Goal: Task Accomplishment & Management: Complete application form

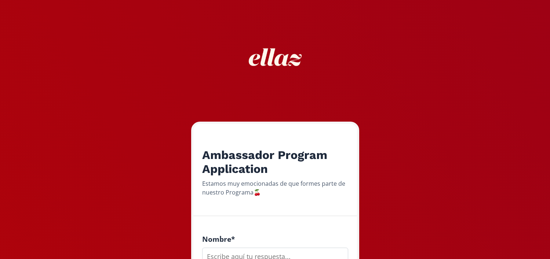
scroll to position [74, 0]
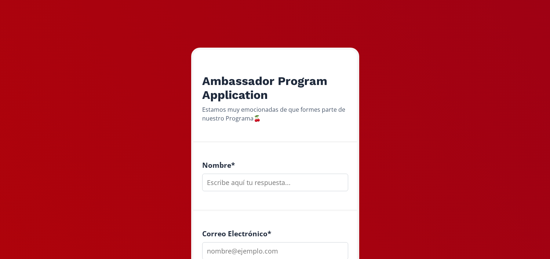
click at [258, 190] on input "text" at bounding box center [275, 183] width 146 height 18
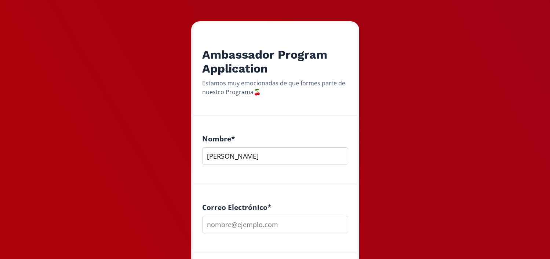
scroll to position [106, 0]
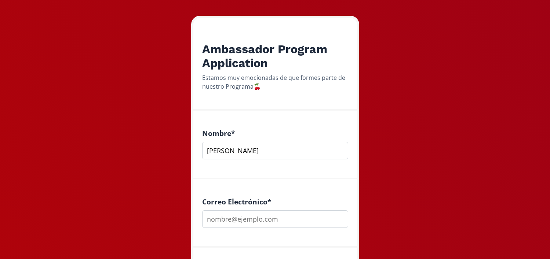
type input "[PERSON_NAME]"
click at [248, 226] on input "email" at bounding box center [275, 220] width 146 height 18
type input "[EMAIL_ADDRESS][DOMAIN_NAME]"
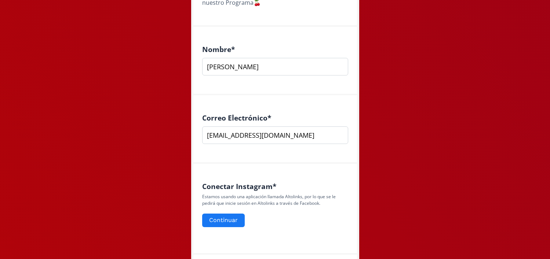
scroll to position [195, 0]
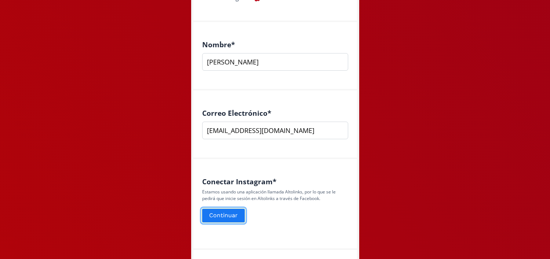
click at [228, 214] on button "Continuar" at bounding box center [223, 216] width 45 height 16
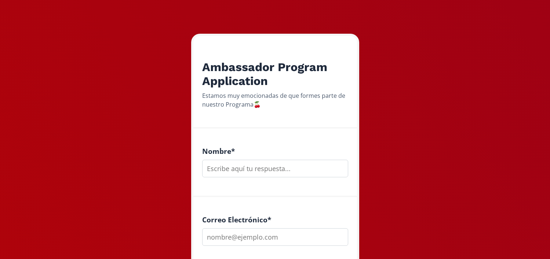
scroll to position [110, 0]
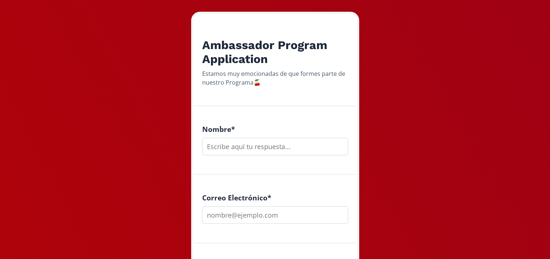
click at [242, 145] on input "text" at bounding box center [275, 147] width 146 height 18
type input "[PERSON_NAME]"
click at [284, 220] on input "email" at bounding box center [275, 216] width 146 height 18
type input "[EMAIL_ADDRESS][DOMAIN_NAME]"
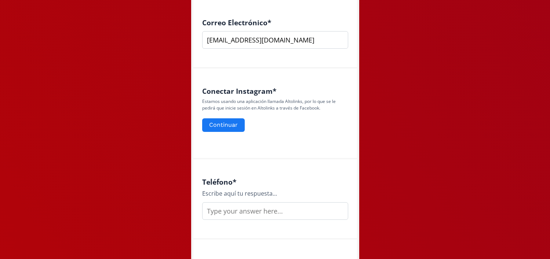
scroll to position [293, 0]
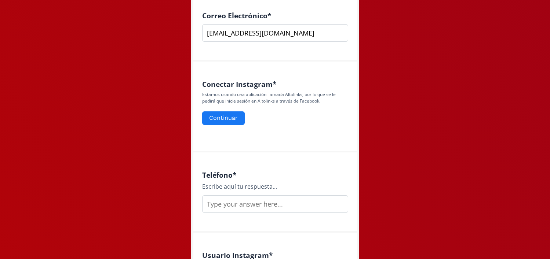
click at [255, 204] on input "text" at bounding box center [275, 205] width 146 height 18
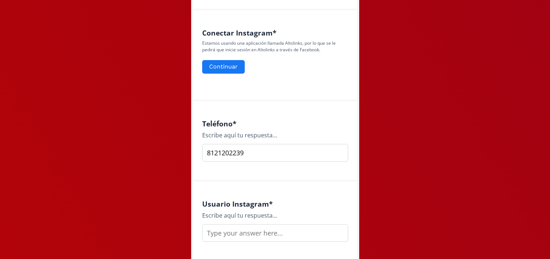
scroll to position [352, 0]
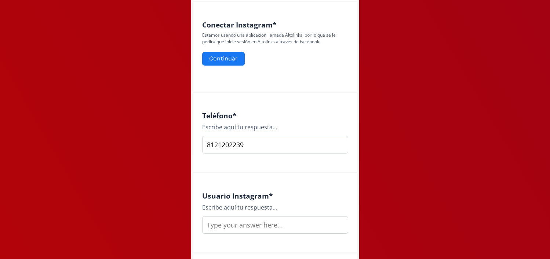
type input "8121202239"
click at [254, 225] on input "text" at bounding box center [275, 226] width 146 height 18
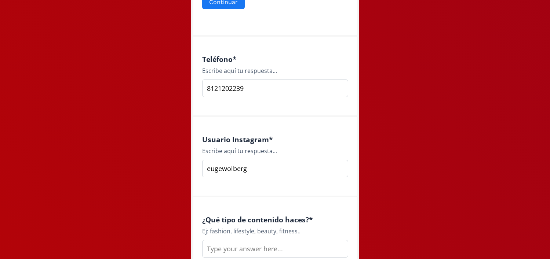
scroll to position [417, 0]
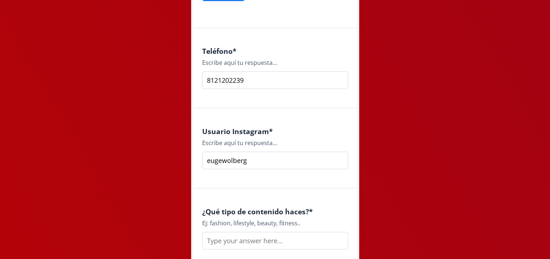
type input "eugewolberg"
click at [254, 249] on input "text" at bounding box center [275, 241] width 146 height 18
type input "n"
type input "ñ"
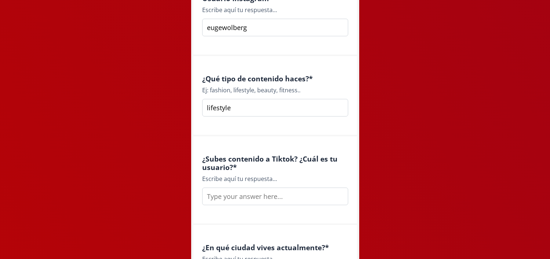
scroll to position [564, 0]
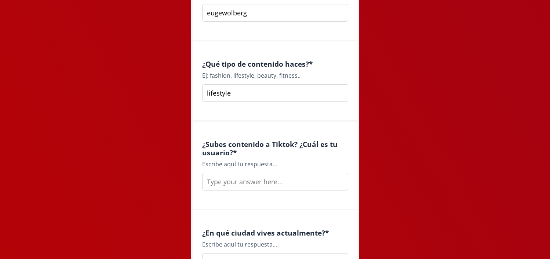
type input "lifestyle"
click at [248, 186] on input "text" at bounding box center [275, 182] width 146 height 18
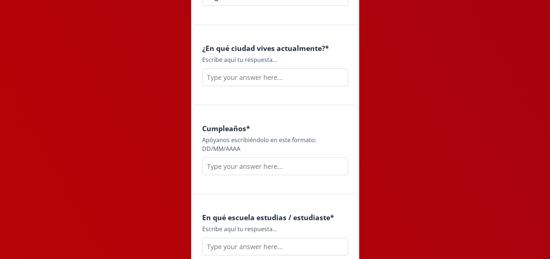
scroll to position [752, 0]
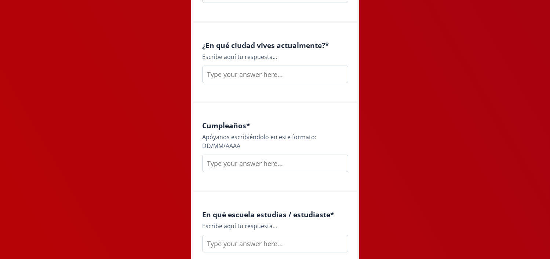
type input "eugew14 no subo mucho"
click at [269, 71] on input "text" at bounding box center [275, 75] width 146 height 18
type input "san [PERSON_NAME]"
click at [265, 161] on input "text" at bounding box center [275, 164] width 146 height 18
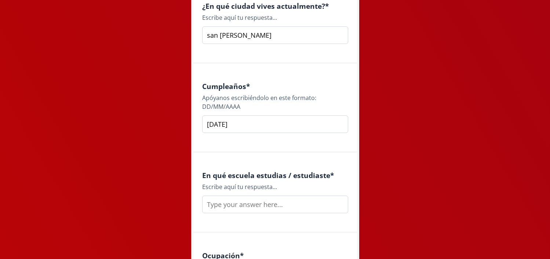
scroll to position [793, 0]
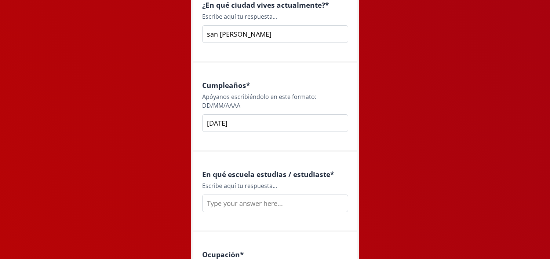
type input "[DATE]"
click at [280, 208] on input "text" at bounding box center [275, 204] width 146 height 18
click at [216, 204] on input "TEc de monterrey" at bounding box center [275, 204] width 146 height 18
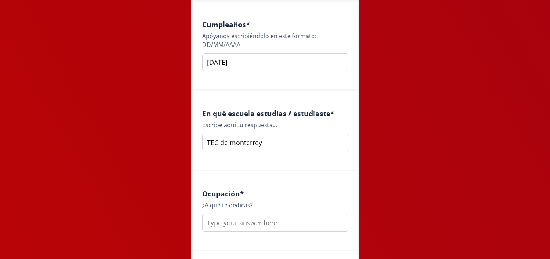
scroll to position [856, 0]
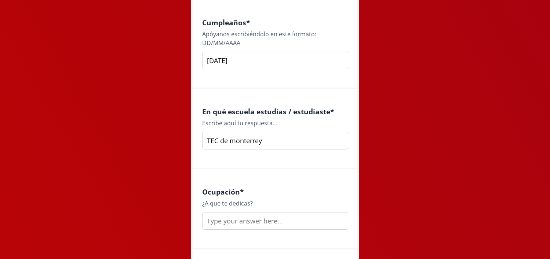
type input "TEC de monterrey"
click at [230, 226] on input "text" at bounding box center [275, 222] width 146 height 18
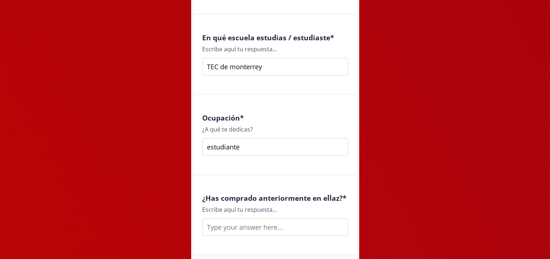
scroll to position [931, 0]
type input "estudiante"
click at [253, 229] on input "text" at bounding box center [275, 226] width 146 height 18
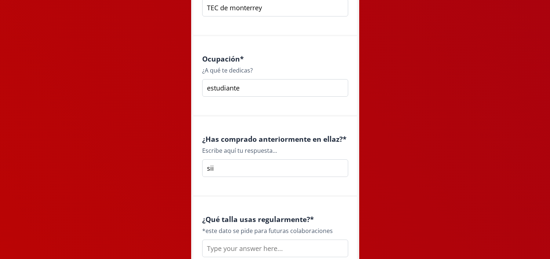
scroll to position [990, 0]
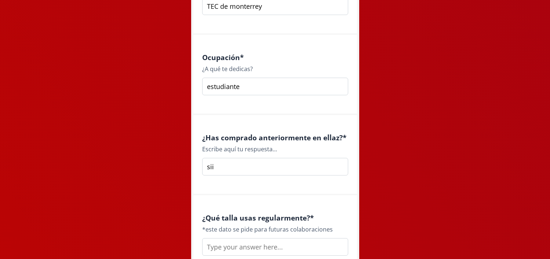
type input "sii"
click at [248, 248] on input "text" at bounding box center [275, 248] width 146 height 18
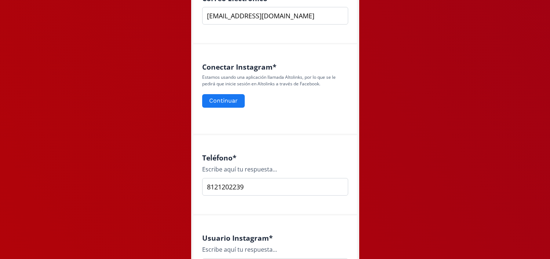
scroll to position [295, 0]
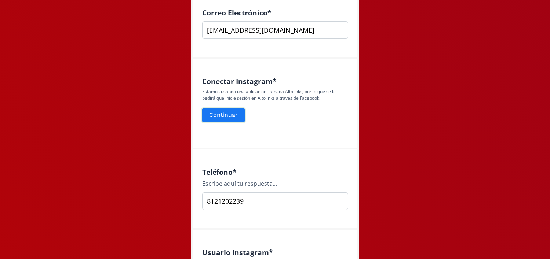
type input "xs o s"
click at [234, 117] on button "Continuar" at bounding box center [223, 116] width 45 height 16
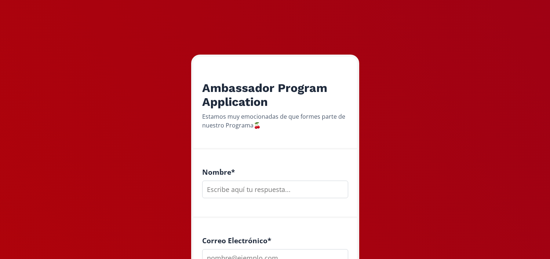
scroll to position [68, 0]
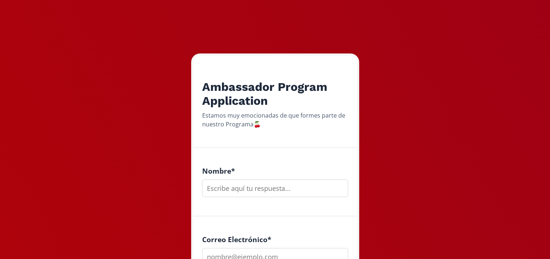
click at [245, 192] on input "text" at bounding box center [275, 189] width 146 height 18
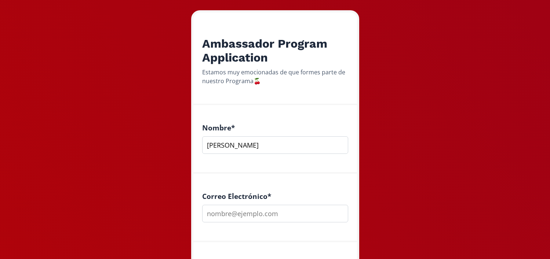
scroll to position [114, 0]
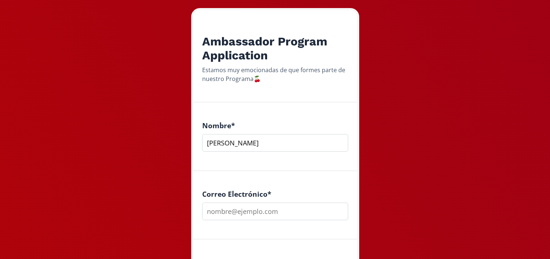
type input "[PERSON_NAME]"
click at [265, 208] on input "email" at bounding box center [275, 212] width 146 height 18
type input "[EMAIL_ADDRESS][DOMAIN_NAME]"
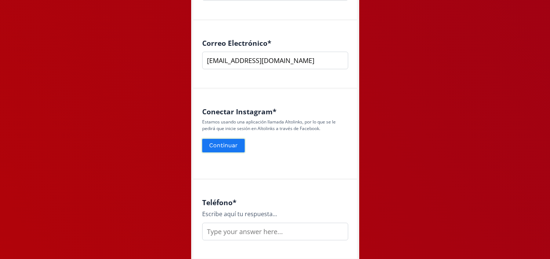
scroll to position [274, 0]
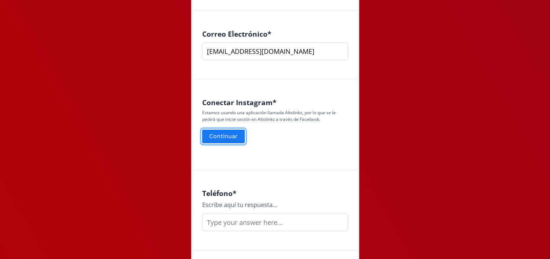
click at [231, 138] on button "Continuar" at bounding box center [223, 137] width 45 height 16
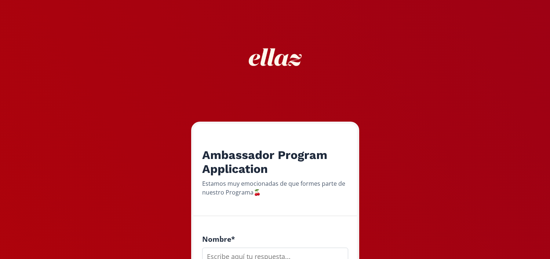
click at [218, 252] on input "text" at bounding box center [275, 257] width 146 height 18
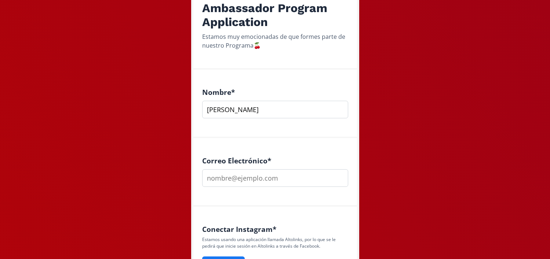
scroll to position [148, 0]
type input "[PERSON_NAME]"
click at [240, 184] on input "email" at bounding box center [275, 178] width 146 height 18
type input "Eugewolberg@gmail.com"
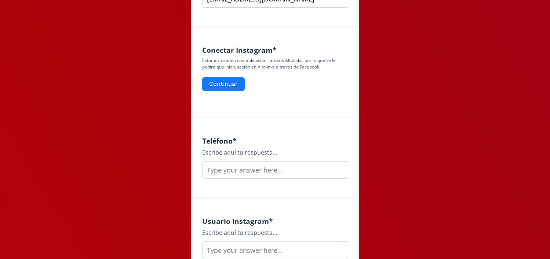
scroll to position [327, 0]
click at [251, 172] on input "text" at bounding box center [275, 170] width 146 height 18
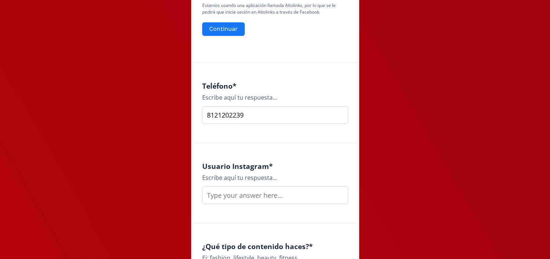
scroll to position [383, 0]
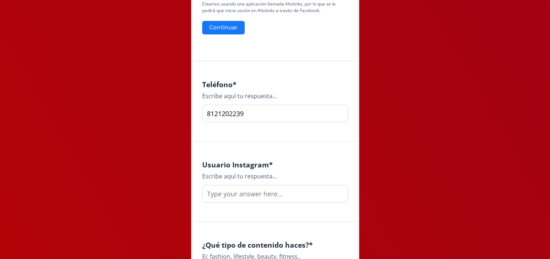
type input "8121202239"
click at [239, 194] on input "text" at bounding box center [275, 194] width 146 height 18
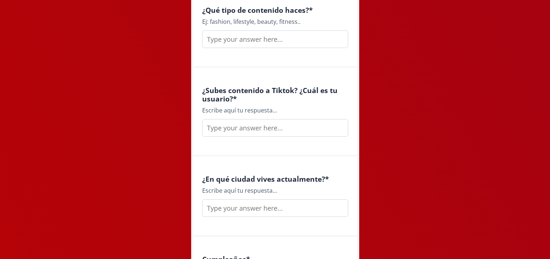
scroll to position [541, 0]
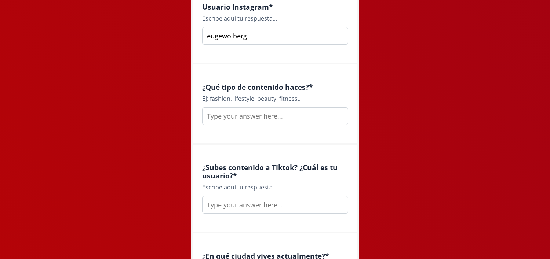
type input "eugewolberg"
click at [241, 99] on div "Ej: fashion, lifestyle, beauty, fitness.." at bounding box center [275, 98] width 146 height 9
copy div "lifestyle"
click at [243, 114] on input "text" at bounding box center [275, 117] width 146 height 18
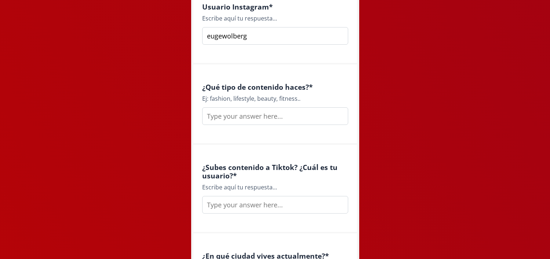
paste input "lifestyle"
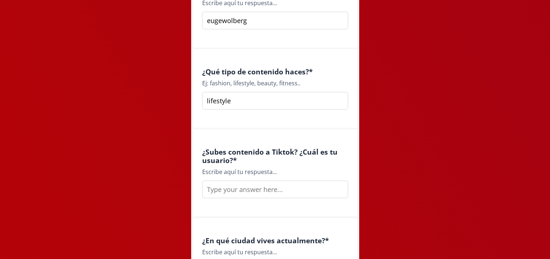
type input "lifestyle"
click at [241, 195] on input "text" at bounding box center [275, 190] width 146 height 18
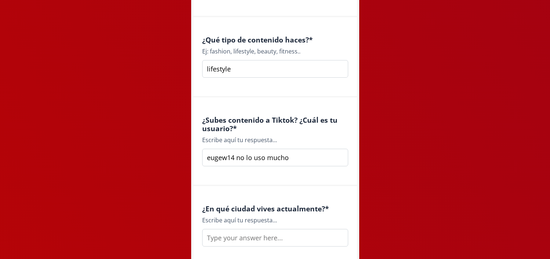
scroll to position [619, 0]
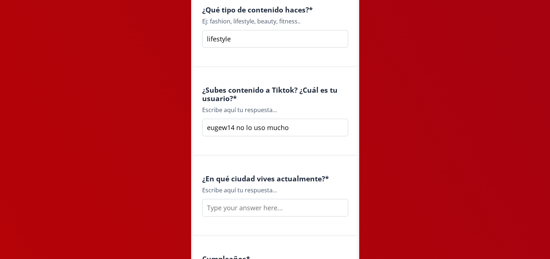
type input "eugew14 no lo uso mucho"
click at [229, 207] on input "text" at bounding box center [275, 208] width 146 height 18
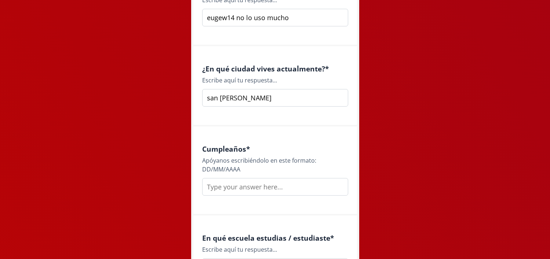
scroll to position [727, 0]
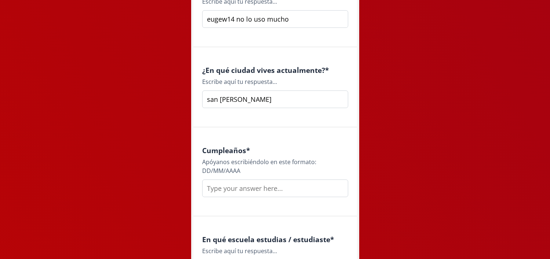
type input "san pedro garza garcia"
click at [218, 186] on input "text" at bounding box center [275, 189] width 146 height 18
drag, startPoint x: 200, startPoint y: 170, endPoint x: 248, endPoint y: 170, distance: 48.8
click at [248, 170] on div "Cumpleaños * Apóyanos escribiéndolo en este formato: DD/MM/AAAA" at bounding box center [275, 172] width 164 height 89
copy div "DD/MM/AAAA"
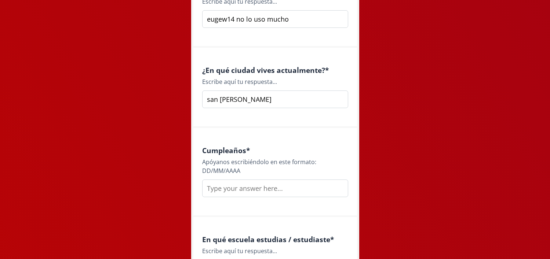
click at [227, 188] on input "text" at bounding box center [275, 189] width 146 height 18
paste input "DD/MM/AAAA"
click at [214, 190] on input "DD/MM/AAAA" at bounding box center [275, 189] width 146 height 18
click at [214, 189] on input "DD/MM/AAAA" at bounding box center [275, 189] width 146 height 18
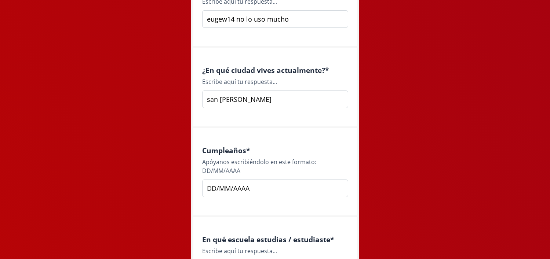
drag, startPoint x: 215, startPoint y: 189, endPoint x: 197, endPoint y: 189, distance: 17.2
click at [197, 189] on div "Cumpleaños * Apóyanos escribiéndolo en este formato: DD/MM/AAAA DD/MM/AAAA" at bounding box center [275, 172] width 164 height 89
click at [226, 187] on input "05/MM/AAAA" at bounding box center [275, 189] width 146 height 18
drag, startPoint x: 227, startPoint y: 187, endPoint x: 217, endPoint y: 187, distance: 10.3
click at [217, 187] on input "05/MM/AAAA" at bounding box center [275, 189] width 146 height 18
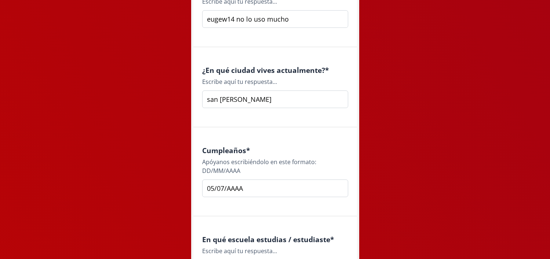
drag, startPoint x: 253, startPoint y: 187, endPoint x: 228, endPoint y: 187, distance: 24.6
click at [228, 187] on input "05/07/AAAA" at bounding box center [275, 189] width 146 height 18
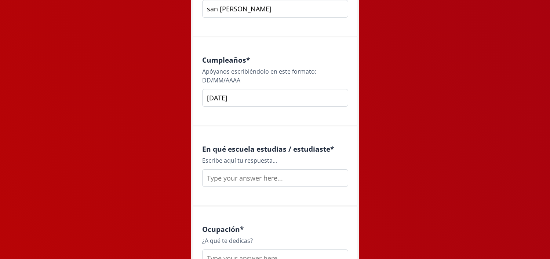
scroll to position [820, 0]
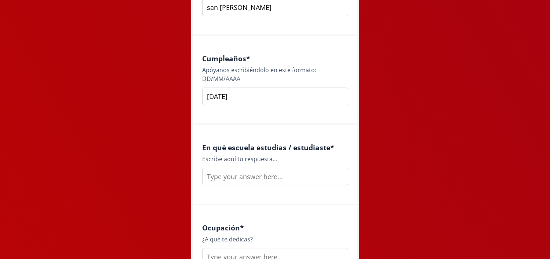
type input "05/07/2005"
click at [235, 170] on input "text" at bounding box center [275, 177] width 146 height 18
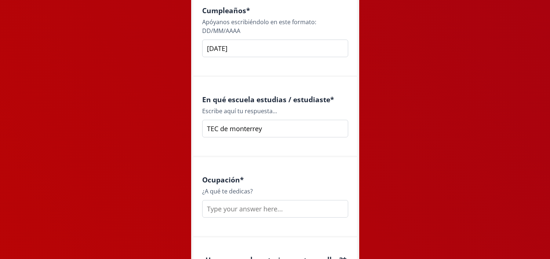
type input "TEC de monterrey"
click at [239, 200] on input "text" at bounding box center [275, 209] width 146 height 18
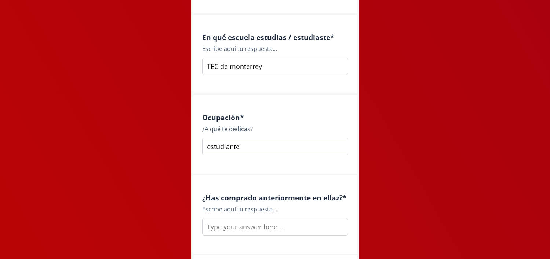
scroll to position [931, 0]
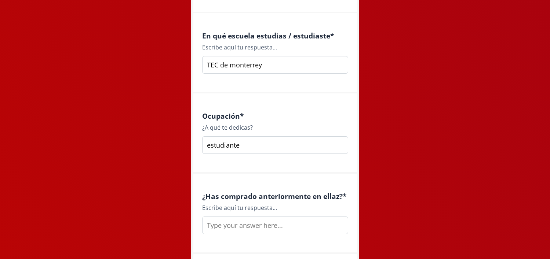
type input "estudiante"
click at [233, 232] on input "text" at bounding box center [275, 226] width 146 height 18
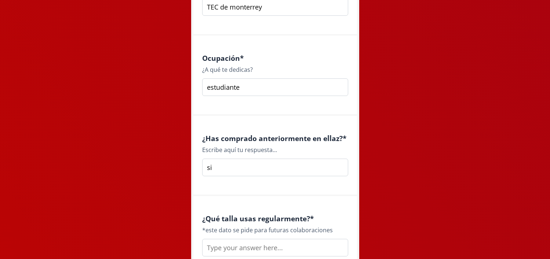
scroll to position [994, 0]
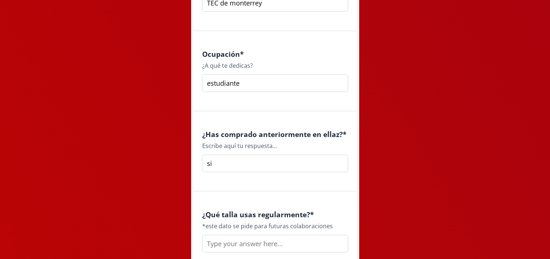
type input "si"
click at [231, 246] on input "text" at bounding box center [275, 244] width 146 height 18
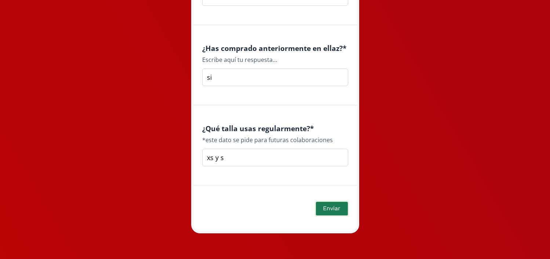
type input "xs y s"
click at [344, 206] on button "Enviar" at bounding box center [332, 209] width 34 height 16
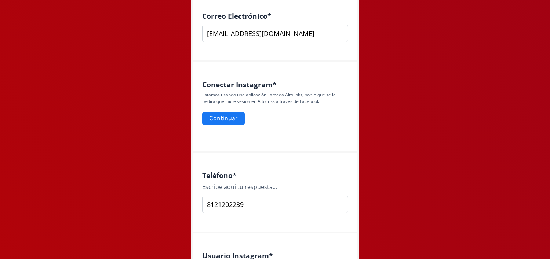
scroll to position [290, 0]
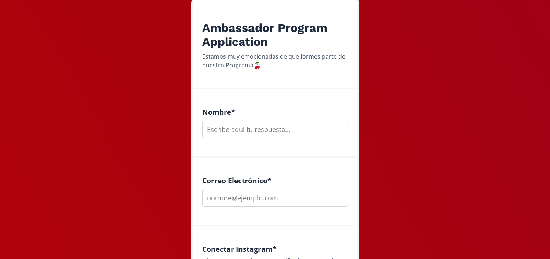
scroll to position [198, 0]
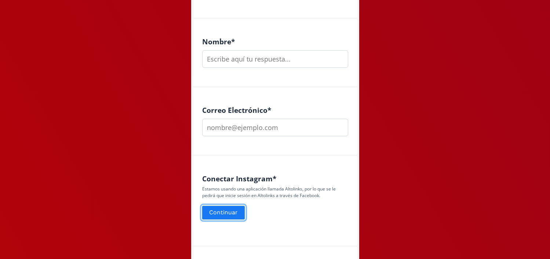
click at [227, 210] on button "Continuar" at bounding box center [223, 213] width 45 height 16
